Goal: Information Seeking & Learning: Check status

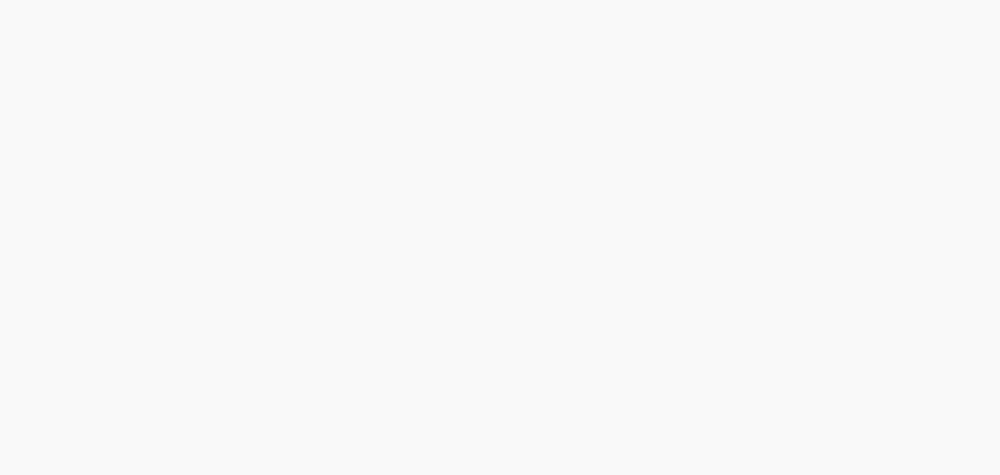
drag, startPoint x: 616, startPoint y: 280, endPoint x: 653, endPoint y: 288, distance: 37.3
